Goal: Task Accomplishment & Management: Use online tool/utility

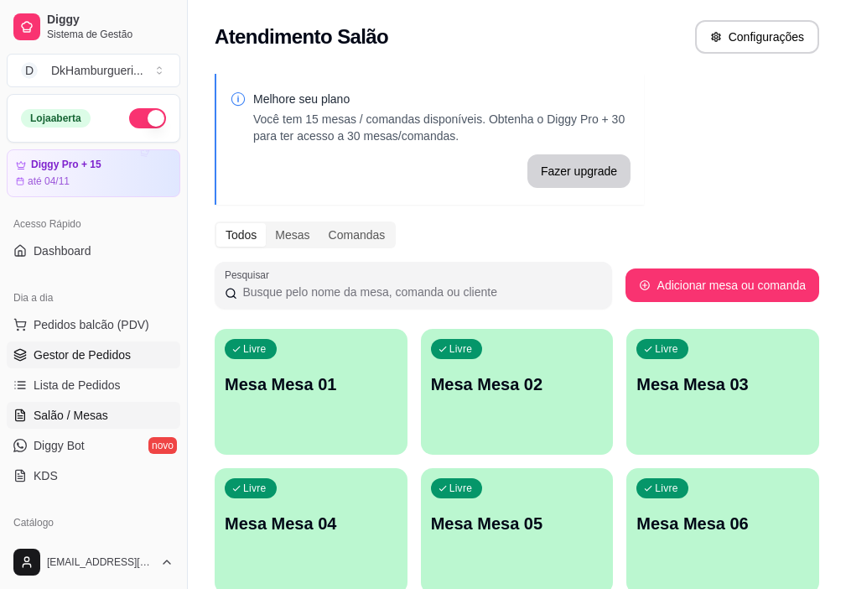
click at [76, 349] on span "Gestor de Pedidos" at bounding box center [82, 354] width 97 height 17
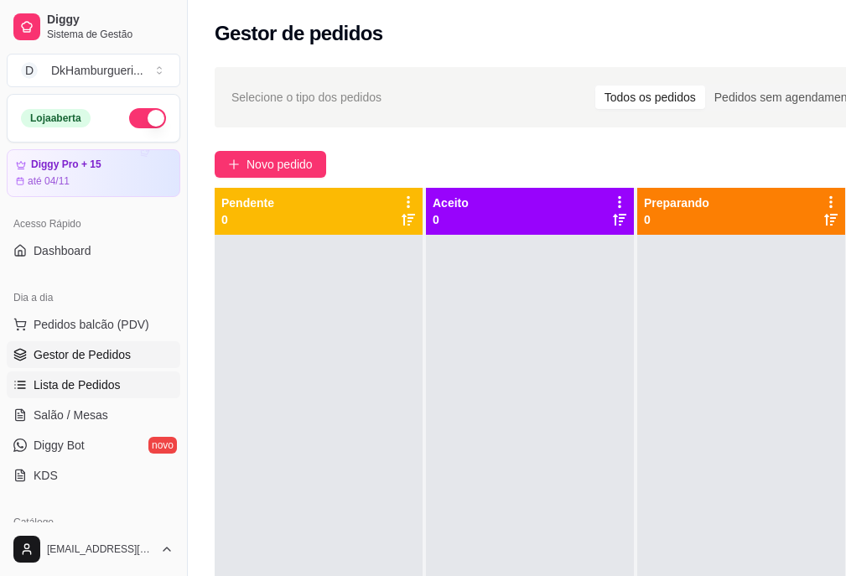
click at [88, 374] on link "Lista de Pedidos" at bounding box center [94, 385] width 174 height 27
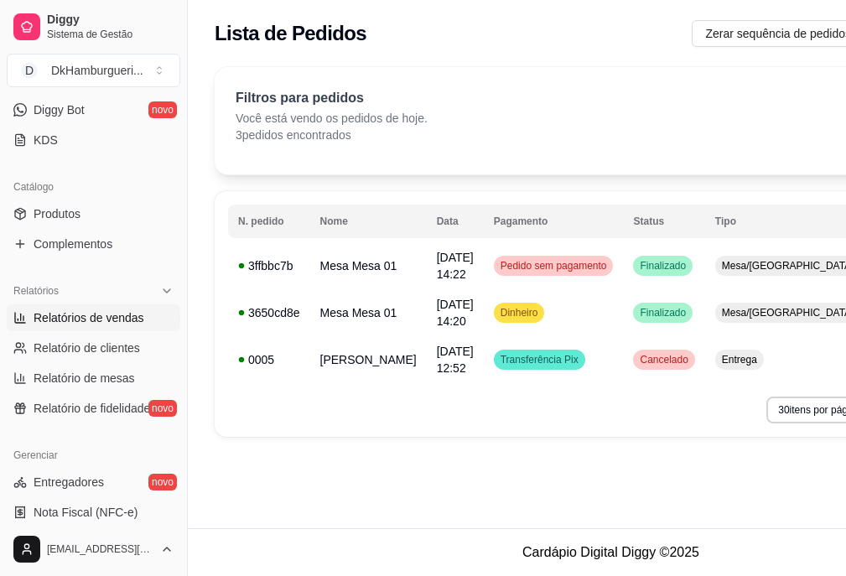
scroll to position [252, 0]
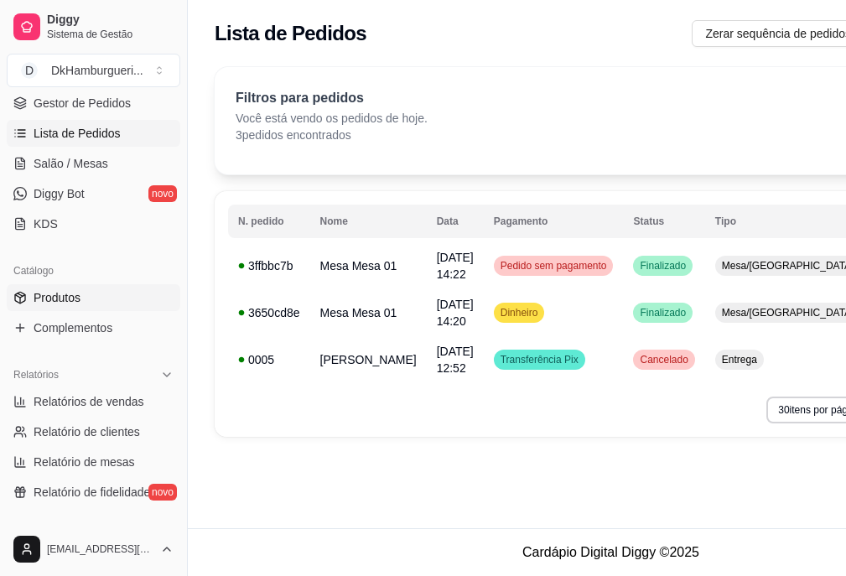
click at [86, 292] on link "Produtos" at bounding box center [94, 297] width 174 height 27
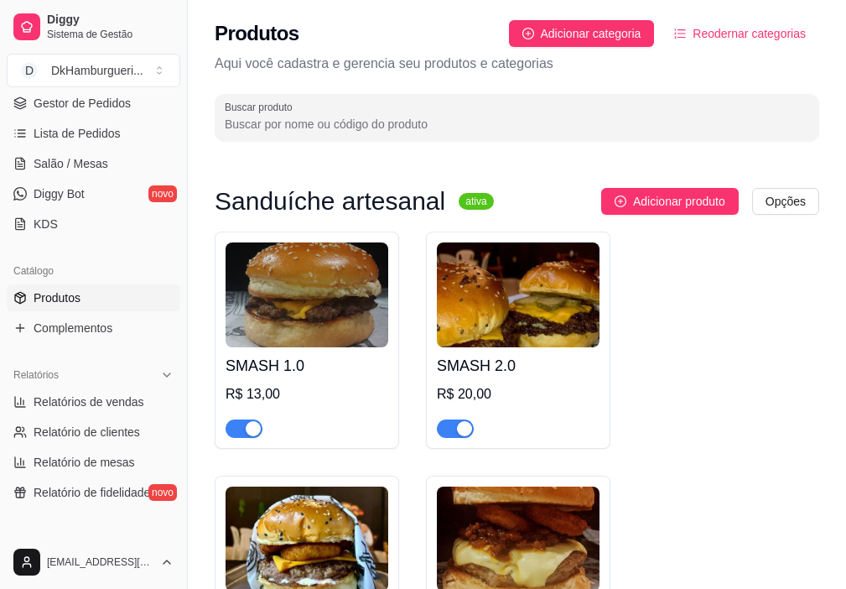
click at [347, 321] on img at bounding box center [307, 294] width 163 height 105
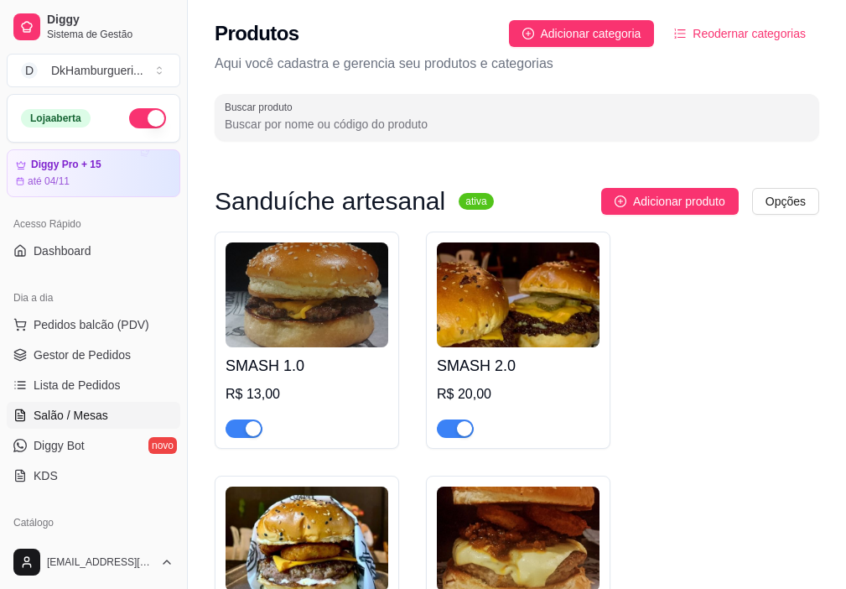
click at [68, 413] on span "Salão / Mesas" at bounding box center [71, 415] width 75 height 17
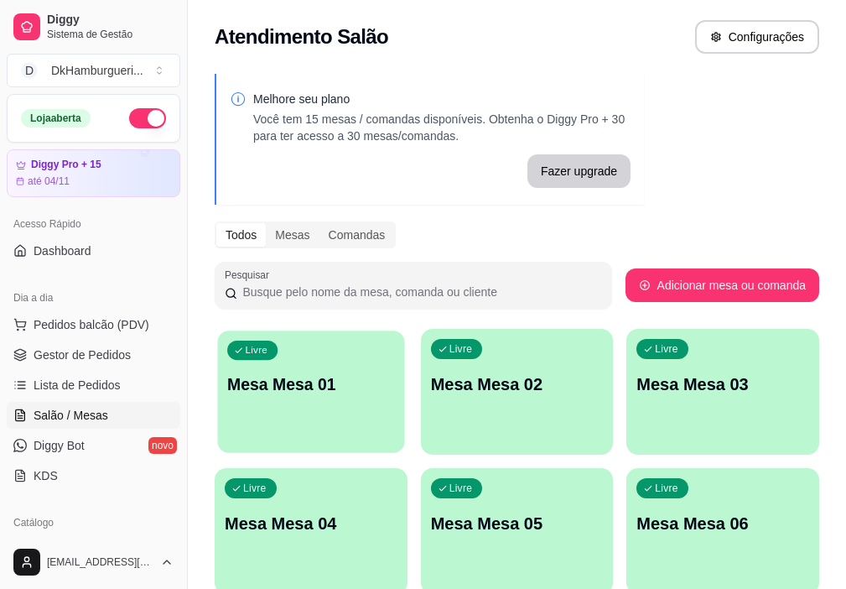
click at [332, 352] on div "Livre Mesa Mesa 01" at bounding box center [310, 381] width 187 height 102
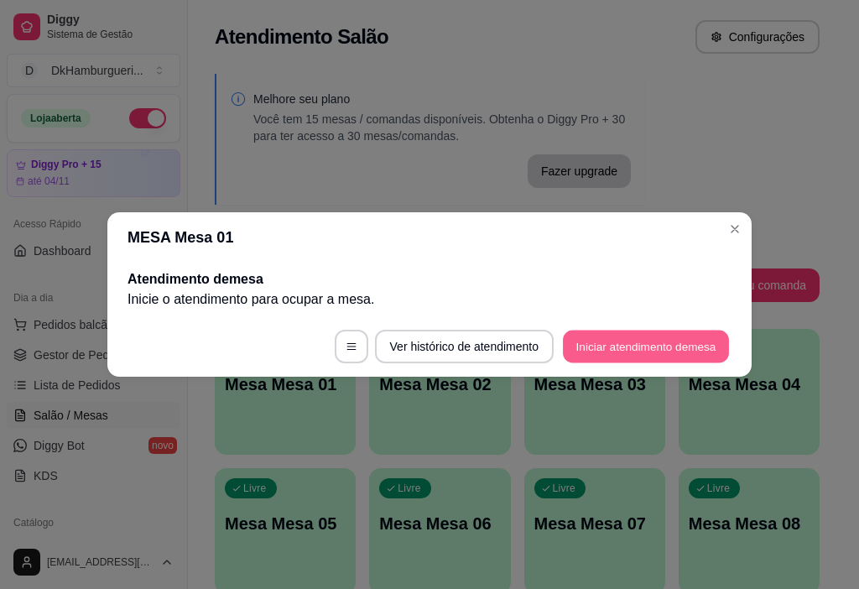
click at [616, 350] on button "Iniciar atendimento de mesa" at bounding box center [646, 346] width 166 height 33
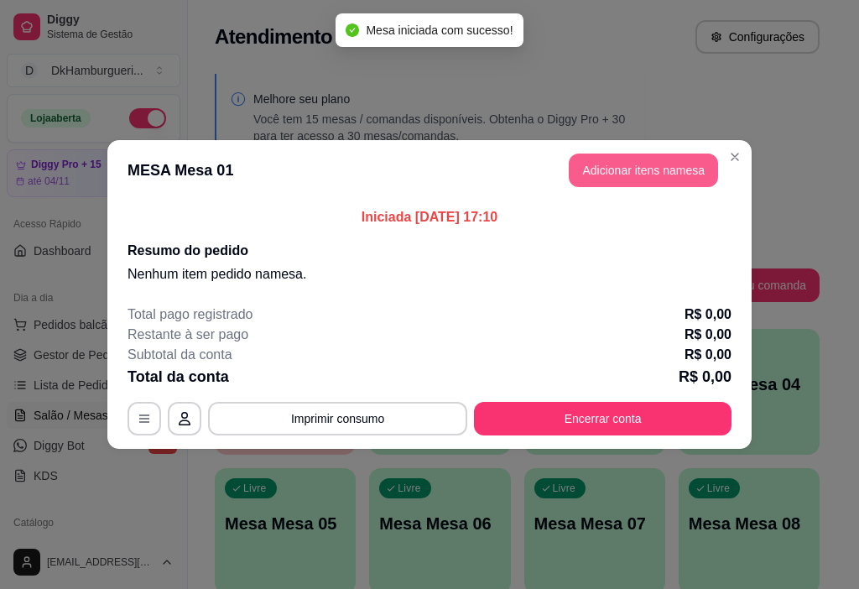
click at [615, 170] on button "Adicionar itens na mesa" at bounding box center [643, 170] width 149 height 34
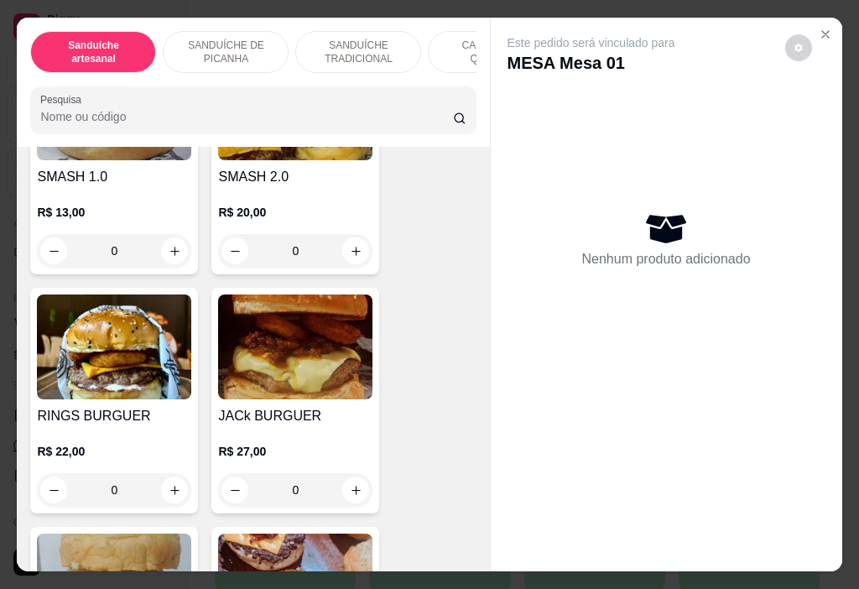
scroll to position [168, 0]
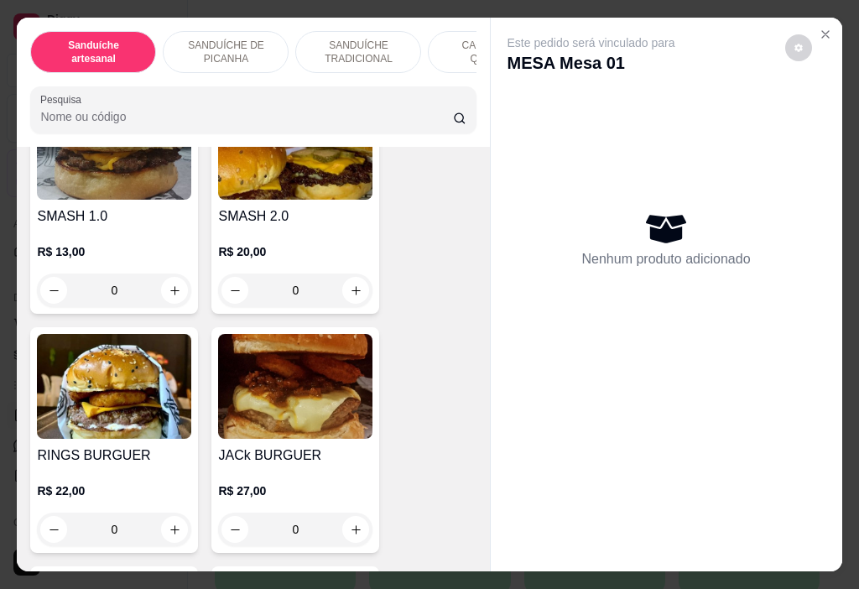
click at [104, 165] on img at bounding box center [114, 147] width 154 height 105
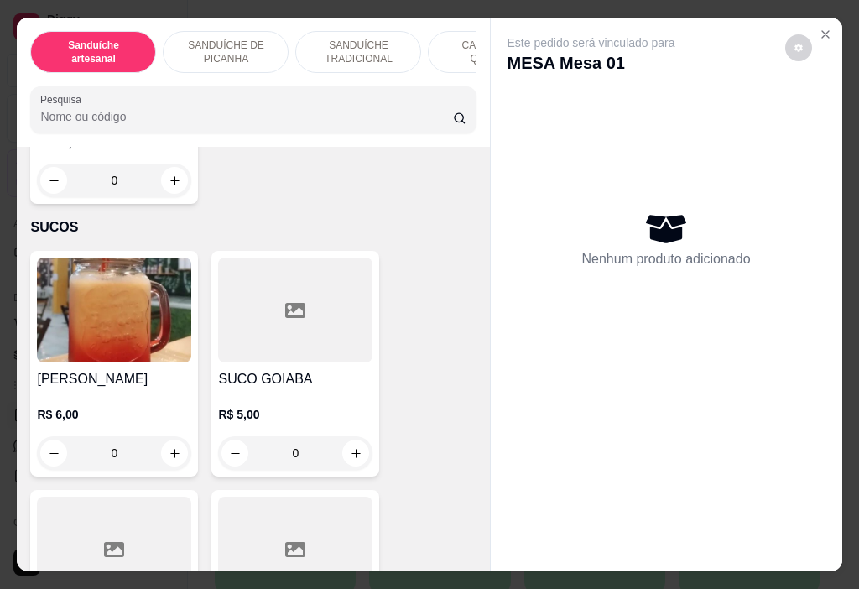
scroll to position [7380, 0]
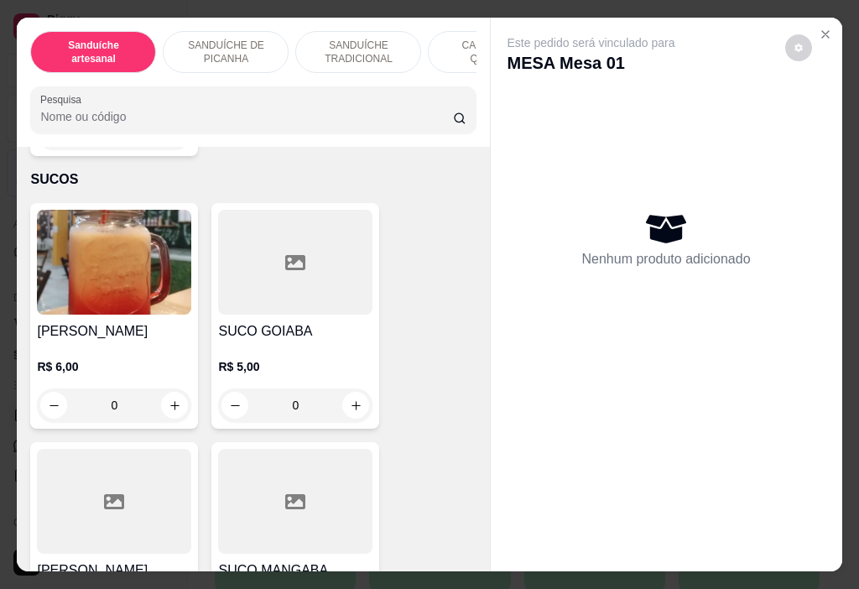
click at [126, 287] on img at bounding box center [114, 262] width 154 height 105
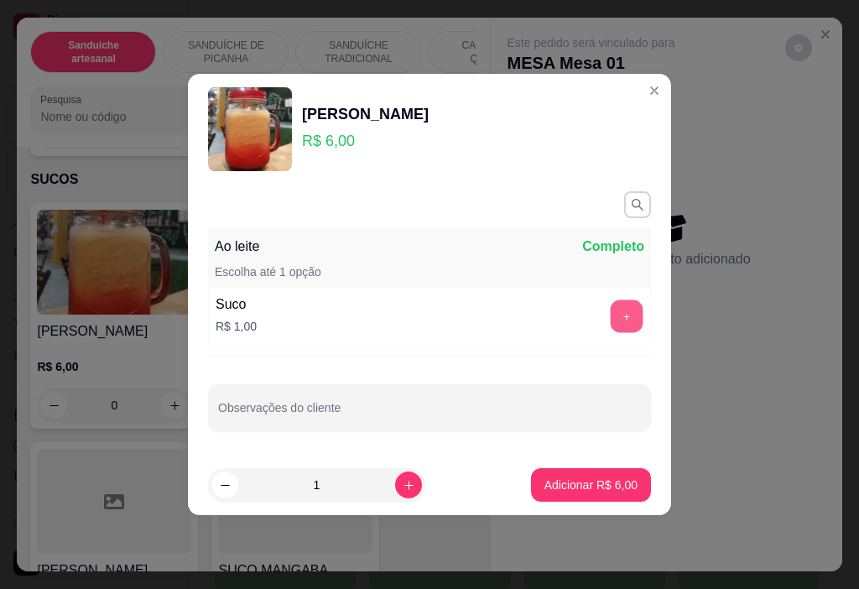
click at [611, 318] on button "+" at bounding box center [627, 316] width 33 height 33
click at [538, 325] on button "-" at bounding box center [552, 316] width 34 height 34
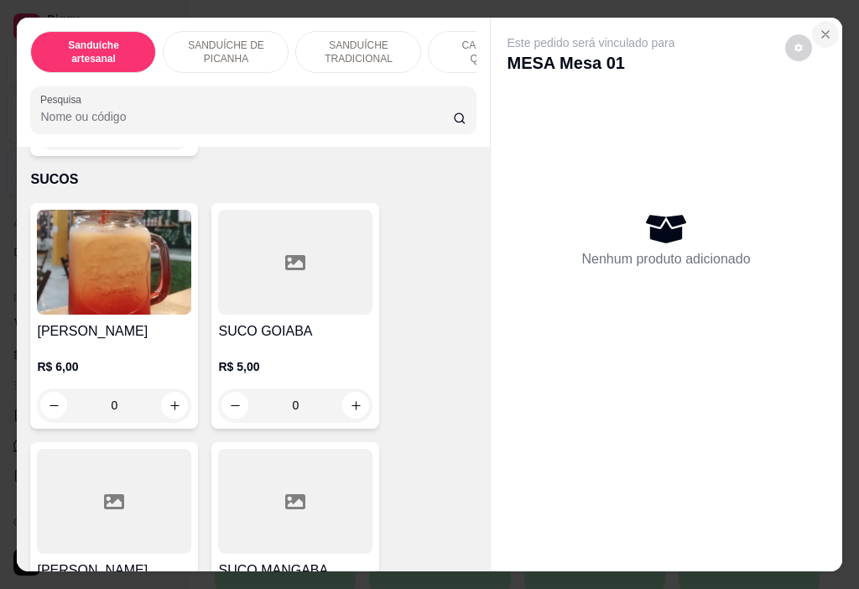
click at [819, 33] on icon "Close" at bounding box center [825, 34] width 13 height 13
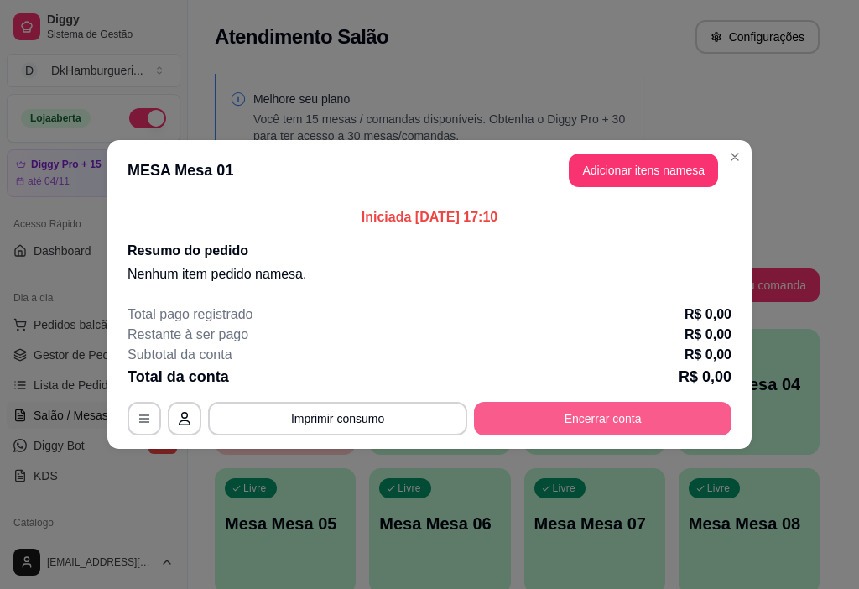
click at [630, 413] on button "Encerrar conta" at bounding box center [602, 419] width 257 height 34
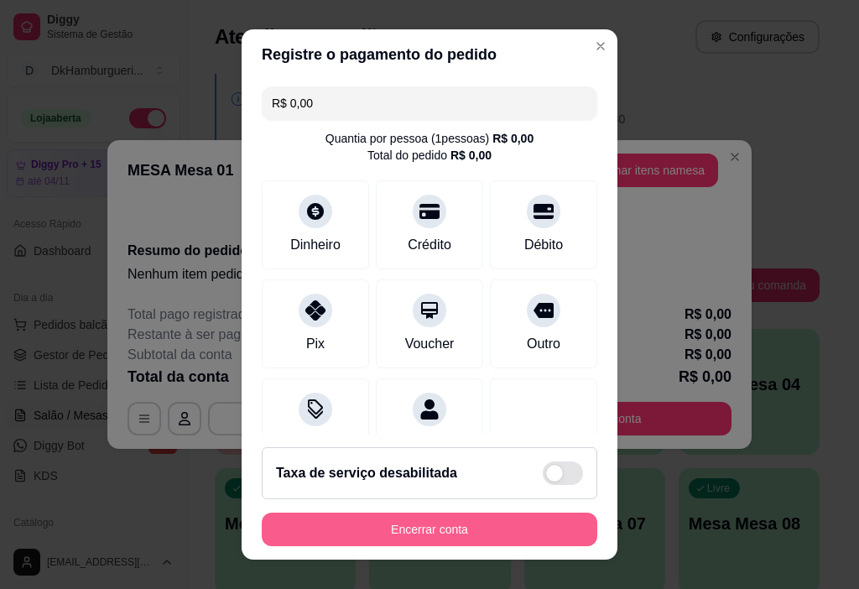
click at [463, 526] on button "Encerrar conta" at bounding box center [429, 529] width 335 height 34
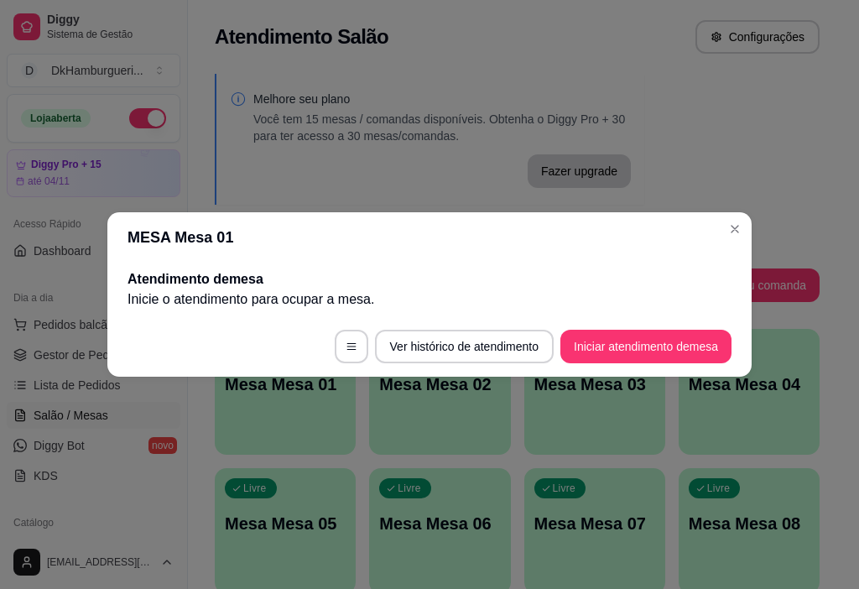
drag, startPoint x: 658, startPoint y: 369, endPoint x: 693, endPoint y: 437, distance: 76.1
click at [677, 403] on div "MESA Mesa 01 Atendimento de mesa Inicie o atendimento para ocupar a mesa . Ver …" at bounding box center [429, 294] width 859 height 589
